Goal: Information Seeking & Learning: Find contact information

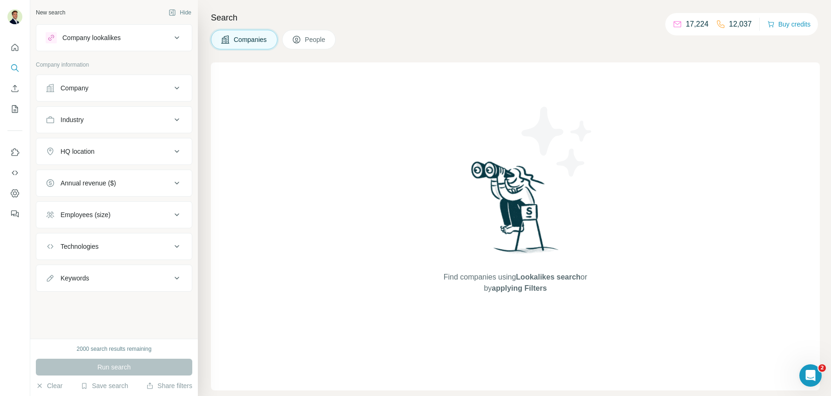
click at [88, 87] on div "Company" at bounding box center [74, 87] width 28 height 9
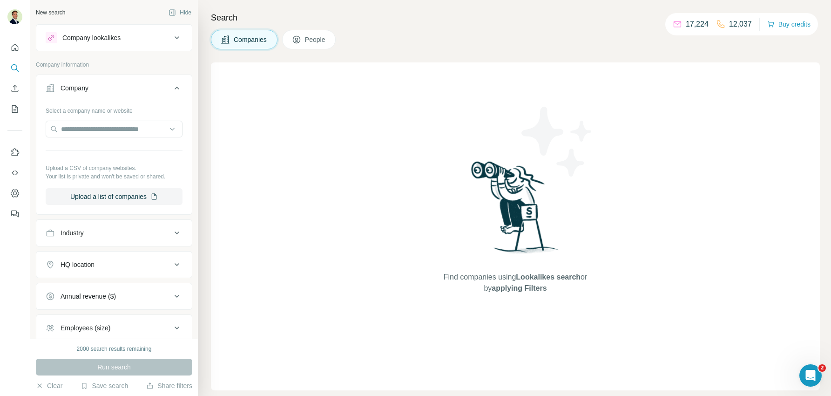
click at [298, 43] on icon at bounding box center [296, 39] width 9 height 9
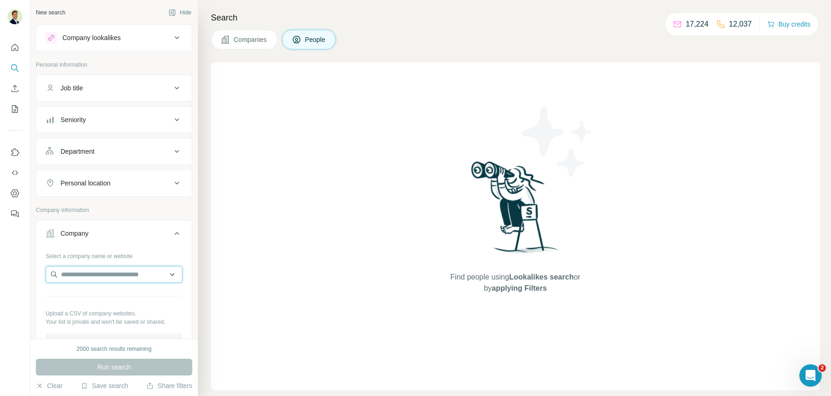
click at [98, 274] on input "text" at bounding box center [114, 274] width 137 height 17
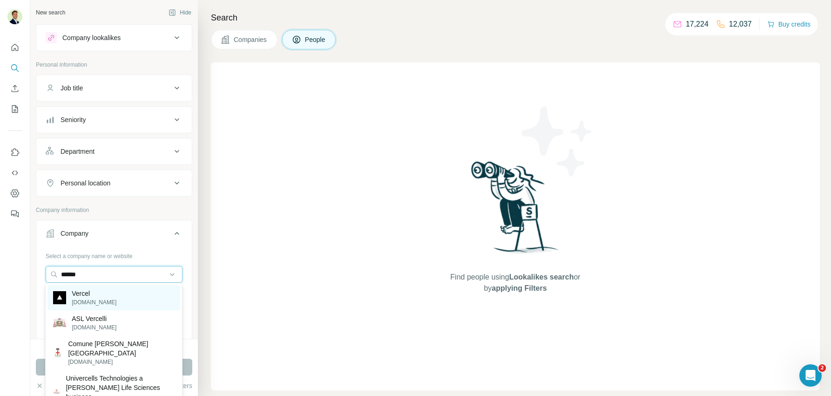
type input "******"
click at [103, 300] on div "Vercel [DOMAIN_NAME]" at bounding box center [113, 297] width 133 height 25
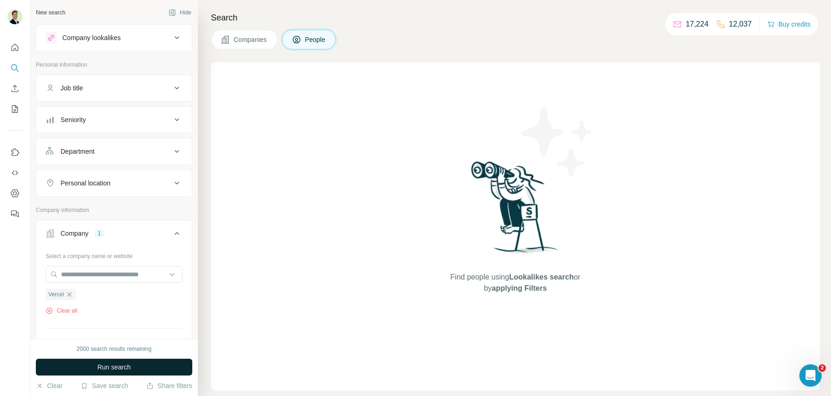
click at [105, 370] on span "Run search" at bounding box center [114, 366] width 34 height 9
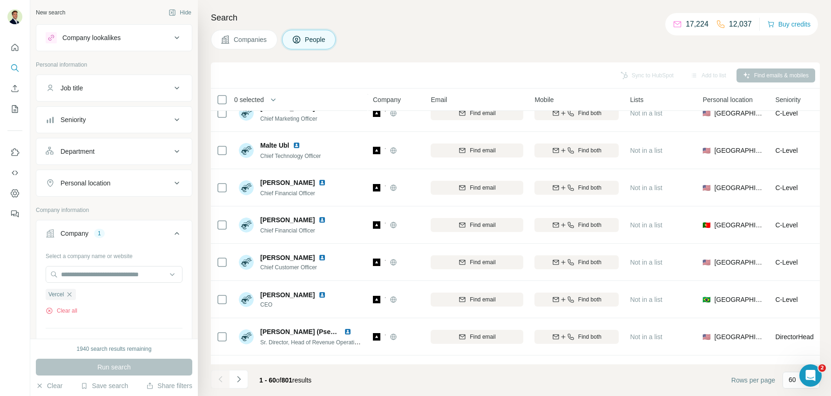
scroll to position [574, 0]
click at [148, 184] on div "Personal location" at bounding box center [109, 182] width 126 height 9
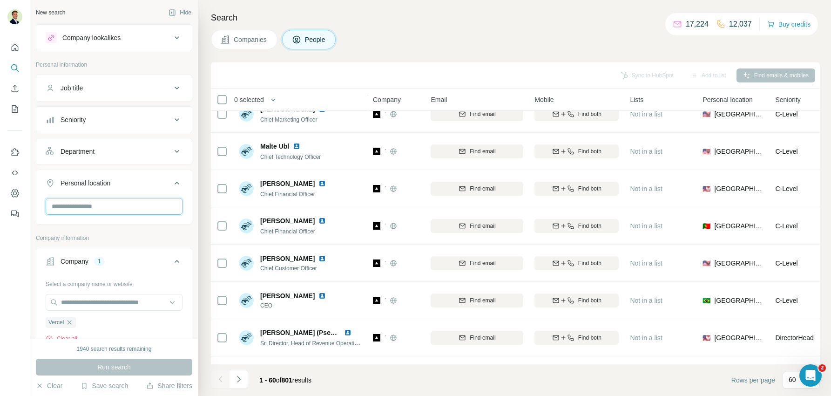
click at [119, 198] on input "text" at bounding box center [114, 206] width 137 height 17
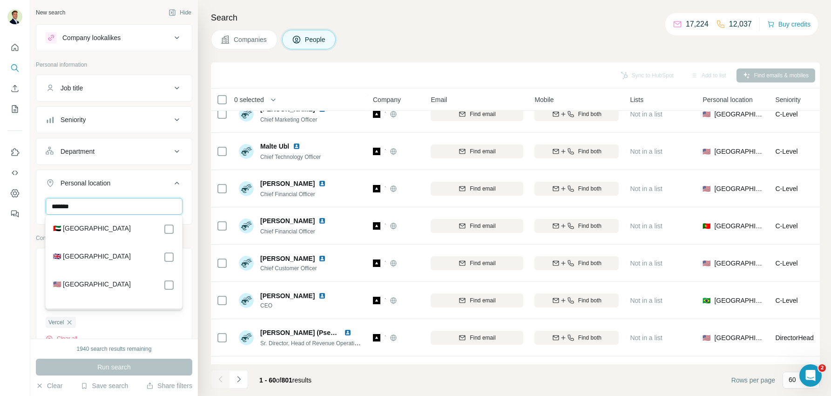
type input "******"
click at [137, 262] on div "🇬🇧 [GEOGRAPHIC_DATA]" at bounding box center [113, 256] width 121 height 11
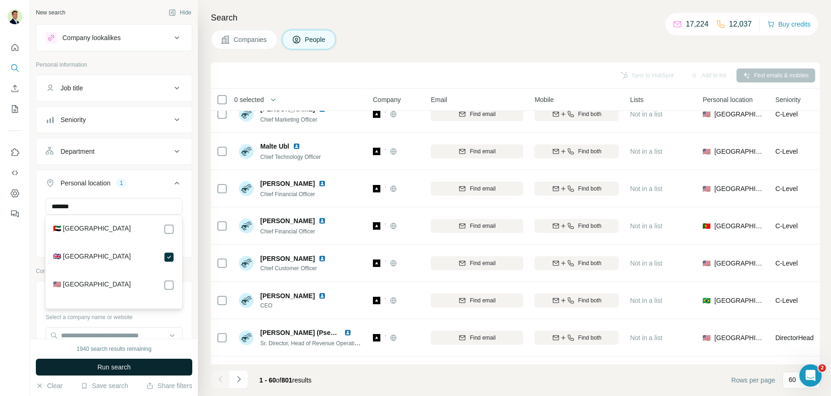
click at [120, 362] on span "Run search" at bounding box center [114, 366] width 34 height 9
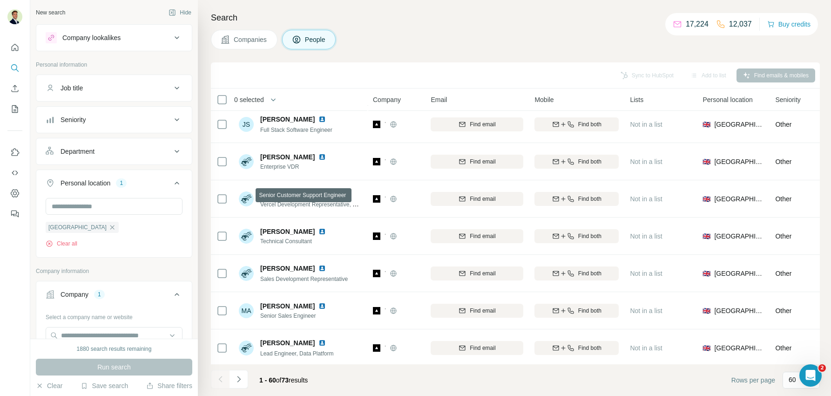
scroll to position [1720, 0]
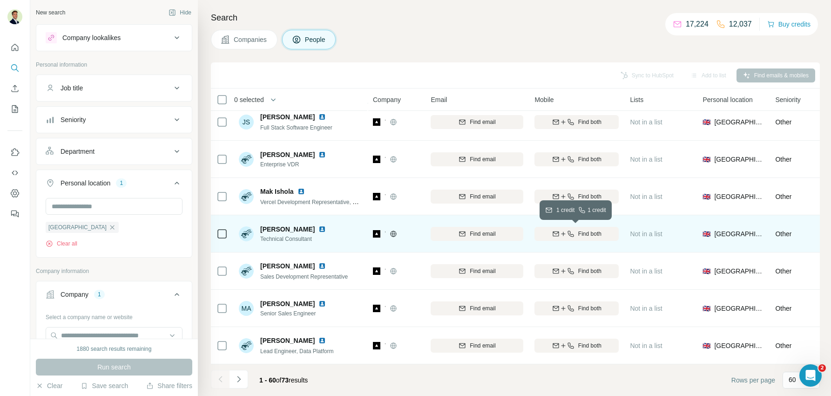
click at [596, 235] on span "Find both" at bounding box center [589, 233] width 23 height 8
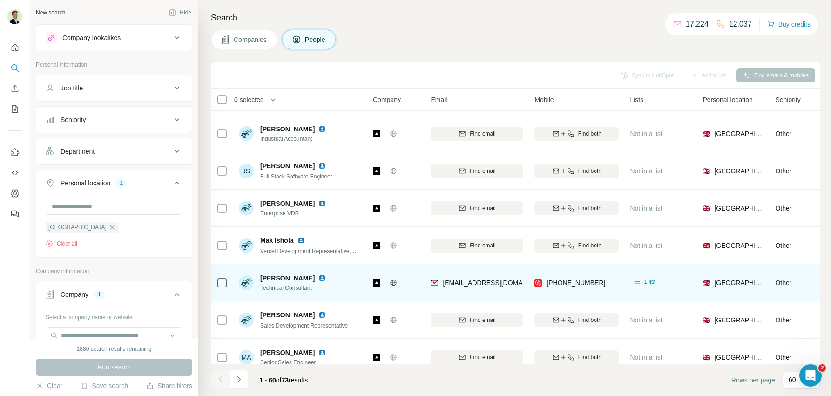
scroll to position [1670, 0]
